Goal: Navigation & Orientation: Find specific page/section

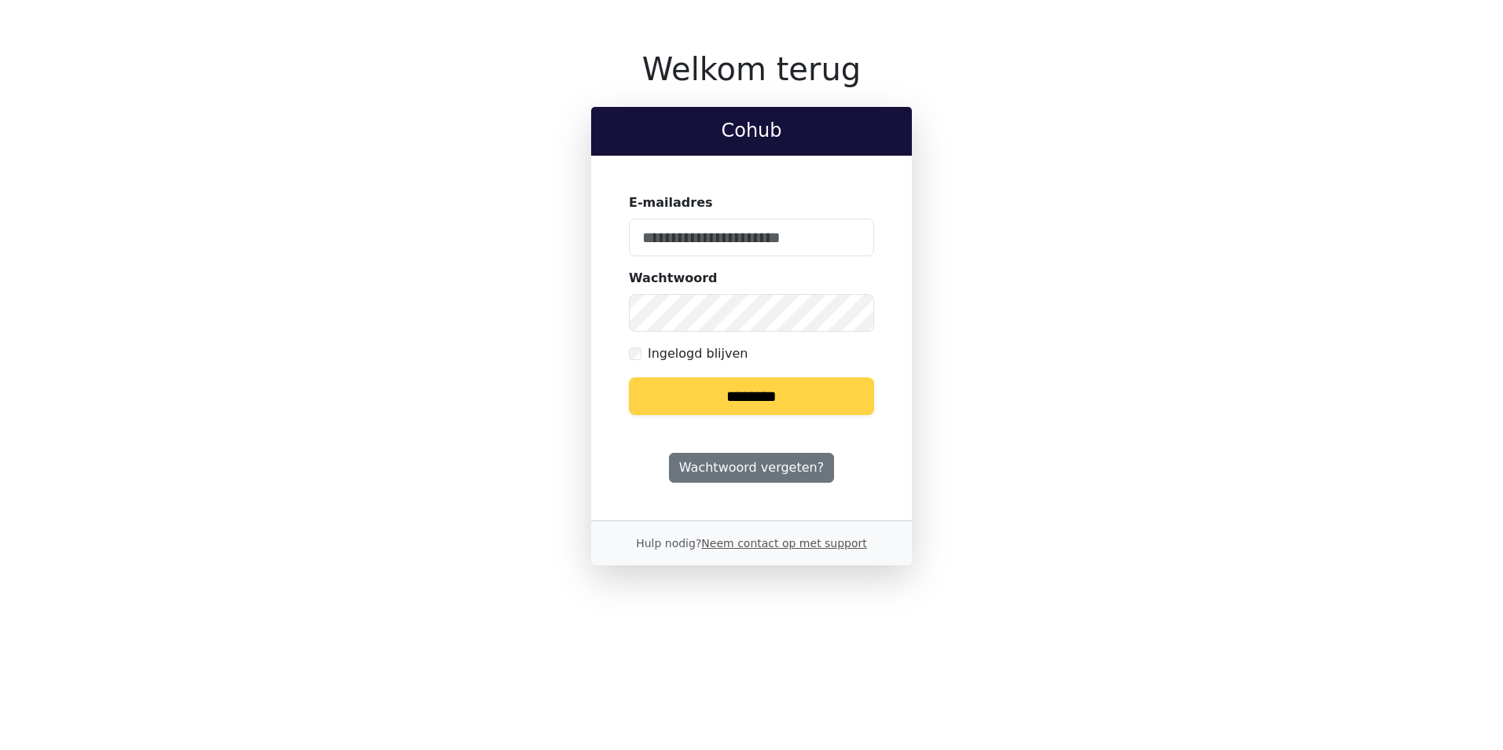
type input "**********"
click at [741, 399] on input "********" at bounding box center [751, 396] width 245 height 38
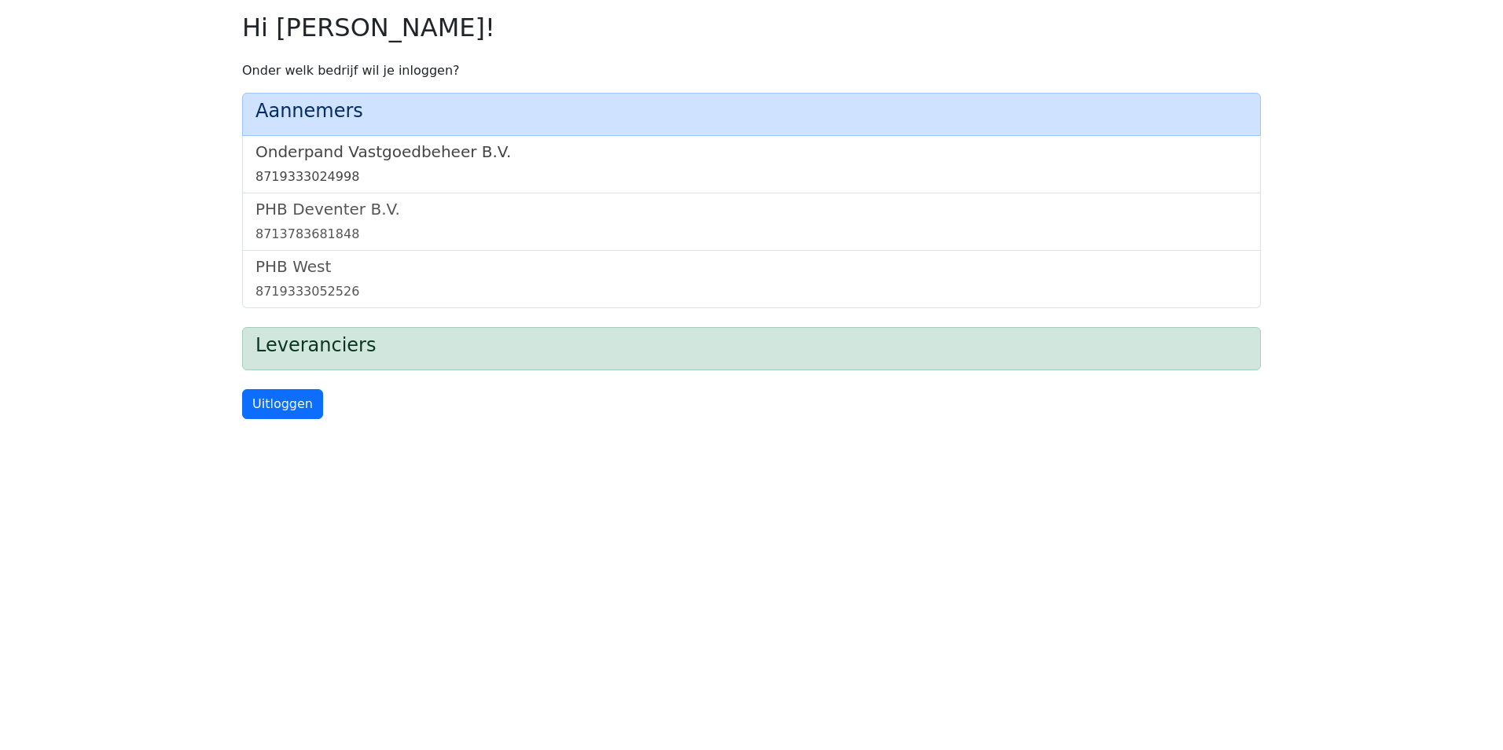
click at [530, 167] on link "Onderpand Vastgoedbeheer B.V. 8719333024998" at bounding box center [752, 164] width 992 height 44
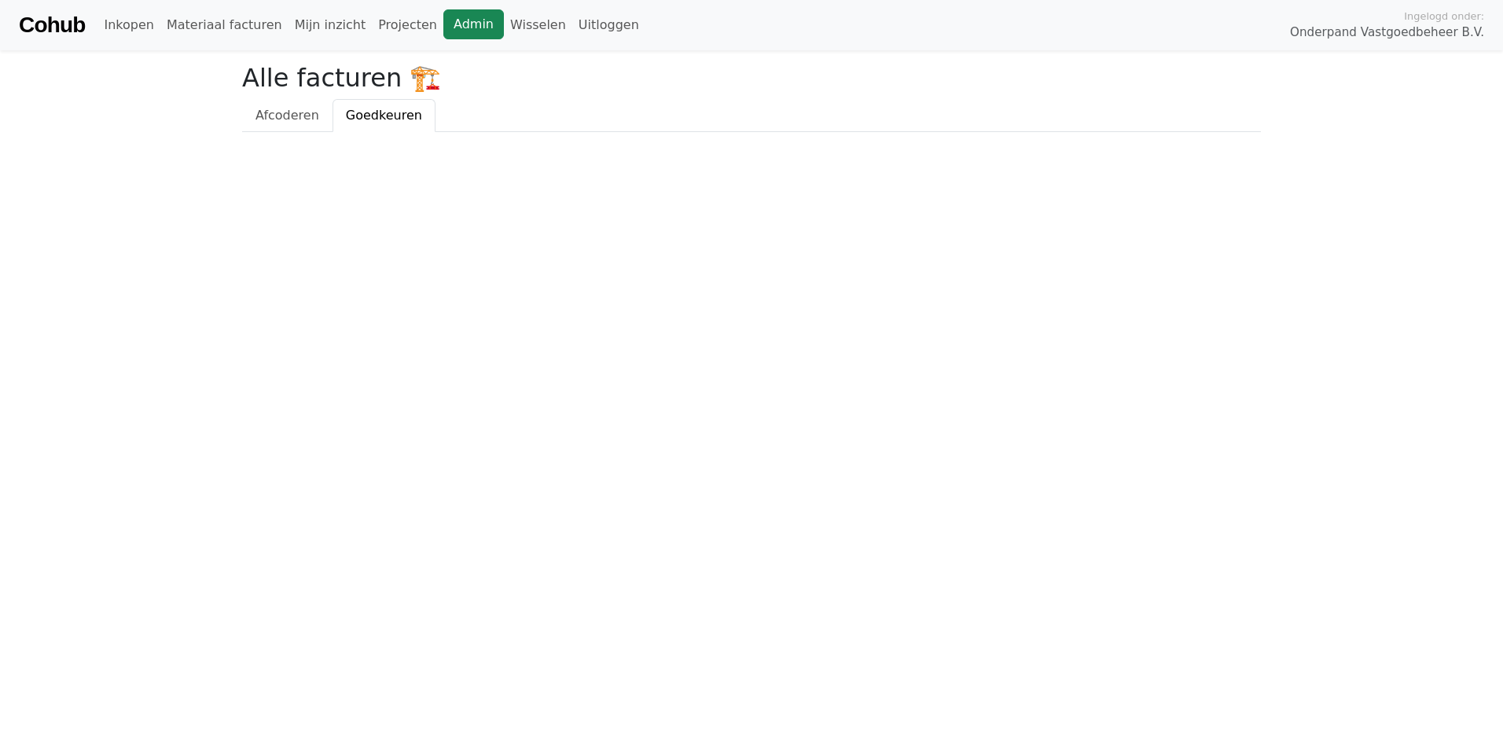
click at [444, 31] on link "Admin" at bounding box center [473, 24] width 61 height 30
